Goal: Task Accomplishment & Management: Use online tool/utility

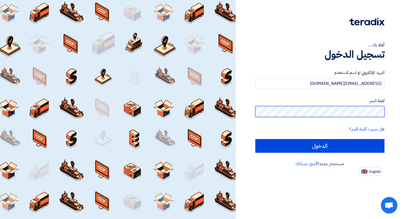
click at [255, 139] on input "الدخول" at bounding box center [319, 146] width 129 height 14
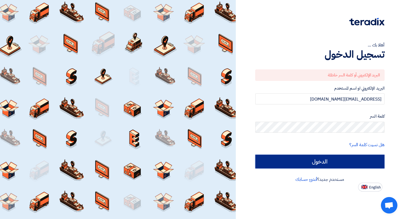
click at [320, 160] on input "الدخول" at bounding box center [319, 162] width 129 height 14
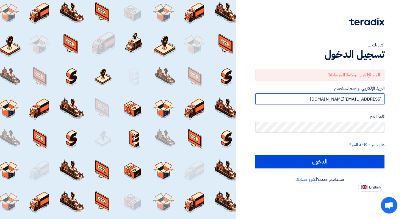
click at [342, 99] on input "[EMAIL_ADDRESS][DOMAIN_NAME]" at bounding box center [319, 98] width 129 height 11
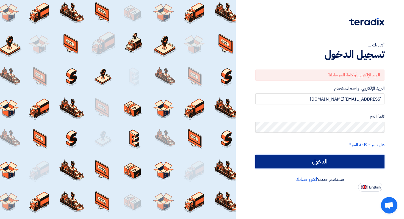
click at [350, 165] on input "الدخول" at bounding box center [319, 162] width 129 height 14
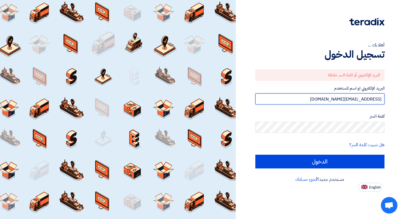
click at [354, 98] on input "[EMAIL_ADDRESS][DOMAIN_NAME]" at bounding box center [319, 98] width 129 height 11
click at [379, 99] on input "[EMAIL_ADDRESS][DOMAIN_NAME]" at bounding box center [319, 98] width 129 height 11
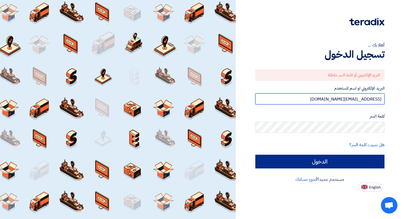
type input "[EMAIL_ADDRESS][DOMAIN_NAME]"
click at [358, 159] on input "الدخول" at bounding box center [319, 162] width 129 height 14
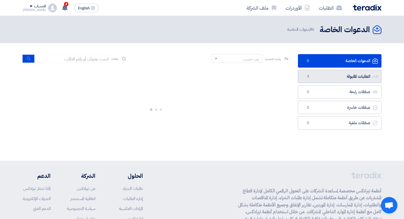
click at [337, 78] on link "الطلبات المقبولة الطلبات المقبولة 1" at bounding box center [340, 76] width 84 height 13
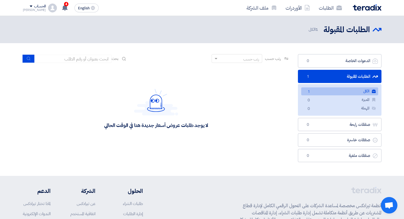
click at [346, 90] on link "الكل الكل 1" at bounding box center [339, 91] width 77 height 8
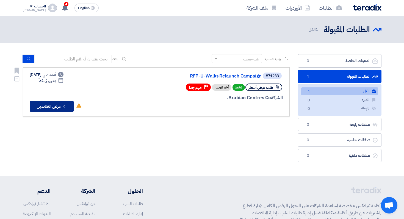
click at [50, 108] on button "Check details عرض التفاصيل" at bounding box center [52, 106] width 44 height 11
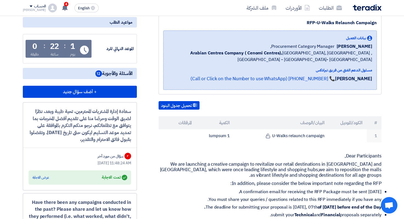
scroll to position [73, 0]
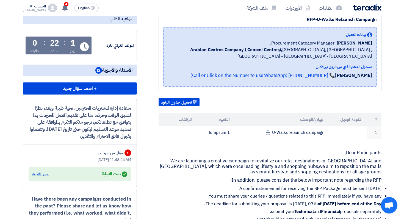
click at [46, 177] on div "عرض الاجابة" at bounding box center [40, 173] width 17 height 5
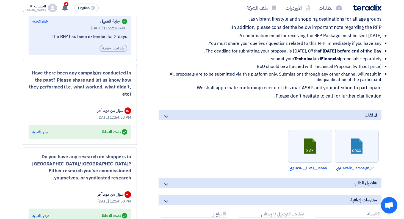
scroll to position [228, 0]
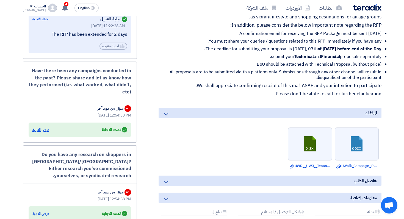
click at [42, 133] on div "عرض الاجابة" at bounding box center [40, 129] width 17 height 5
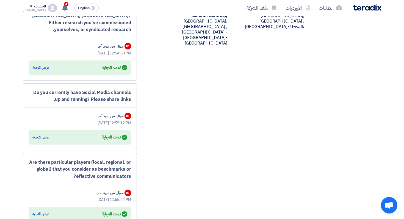
scroll to position [448, 0]
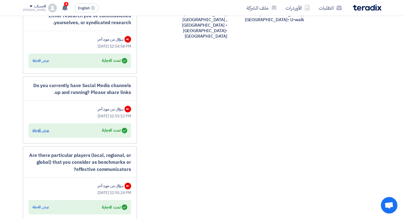
click at [38, 133] on div "عرض الاجابة" at bounding box center [40, 130] width 17 height 5
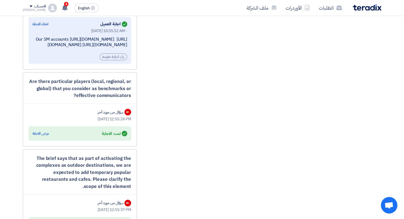
scroll to position [556, 0]
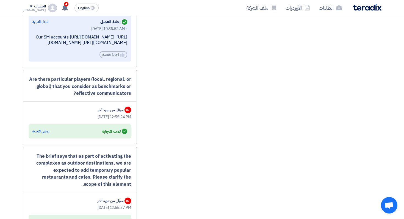
click at [41, 134] on div "عرض الاجابة" at bounding box center [40, 131] width 17 height 5
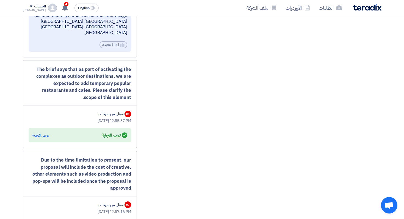
scroll to position [698, 0]
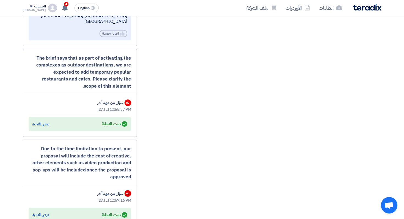
click at [40, 127] on div "عرض الاجابة" at bounding box center [40, 123] width 17 height 5
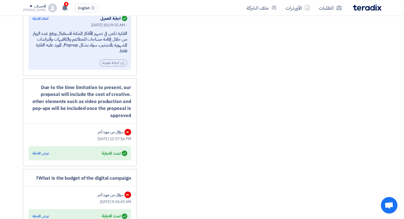
scroll to position [808, 0]
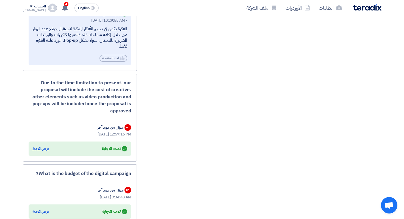
click at [38, 151] on div "عرض الاجابة" at bounding box center [40, 148] width 17 height 5
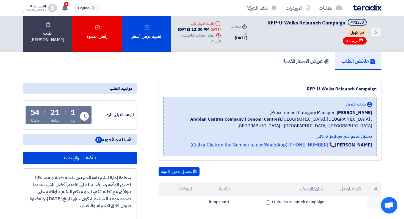
scroll to position [0, 0]
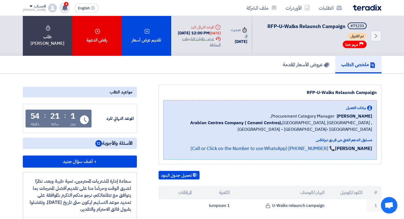
click at [64, 5] on span "4" at bounding box center [66, 4] width 4 height 4
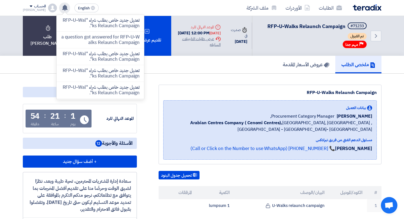
click at [205, 67] on div "ملخص الطلب عروض الأسعار المقدمة" at bounding box center [202, 65] width 358 height 18
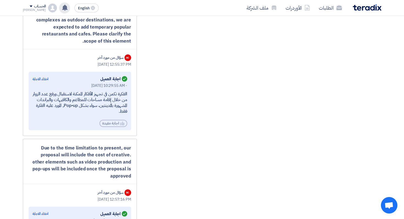
scroll to position [778, 0]
